Goal: Task Accomplishment & Management: Manage account settings

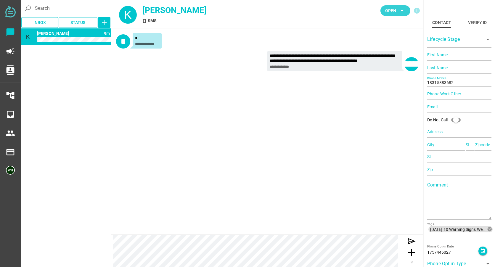
click at [400, 14] on icon "arrow_drop_down" at bounding box center [401, 10] width 7 height 7
click at [380, 64] on div "Closed" at bounding box center [393, 66] width 35 height 14
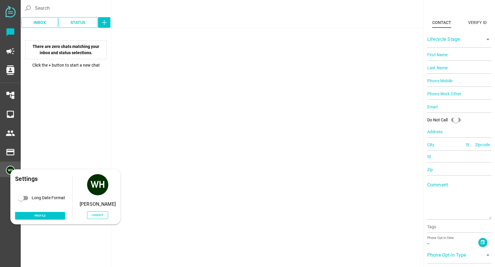
click at [10, 168] on img at bounding box center [10, 170] width 9 height 9
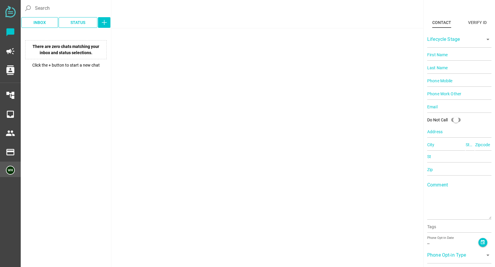
click at [8, 169] on img at bounding box center [10, 170] width 9 height 9
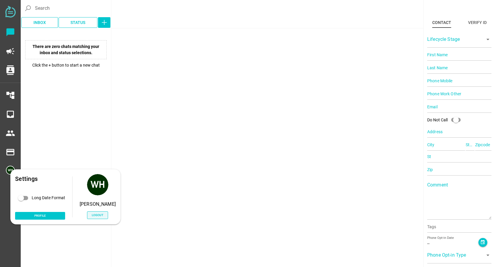
click at [98, 213] on span "Logout" at bounding box center [98, 214] width 12 height 5
